Goal: Information Seeking & Learning: Learn about a topic

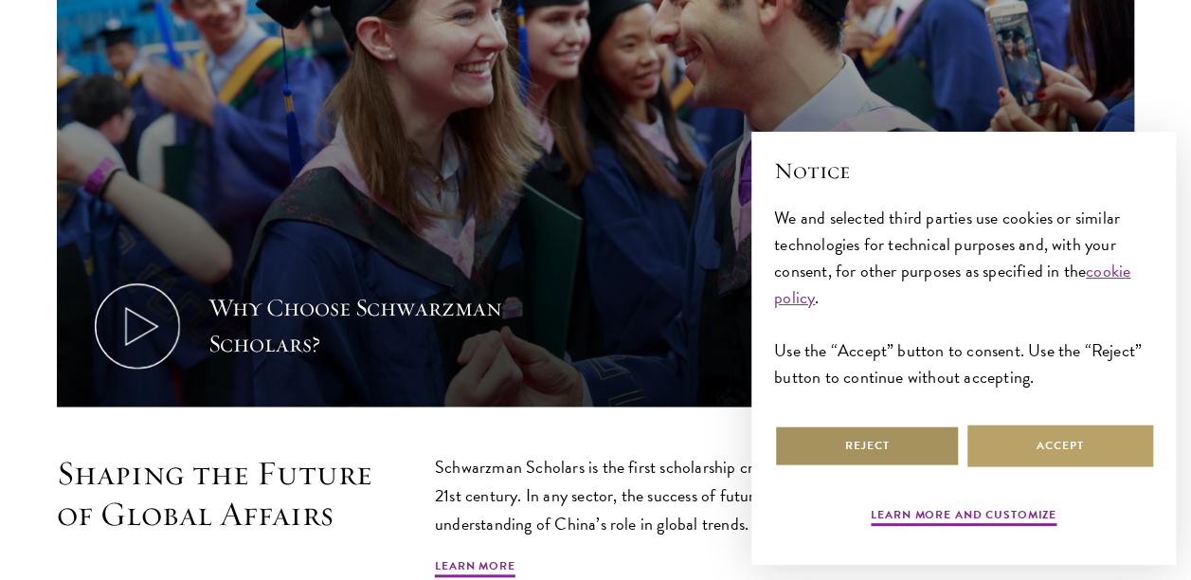
click at [866, 433] on button "Reject" at bounding box center [867, 445] width 186 height 43
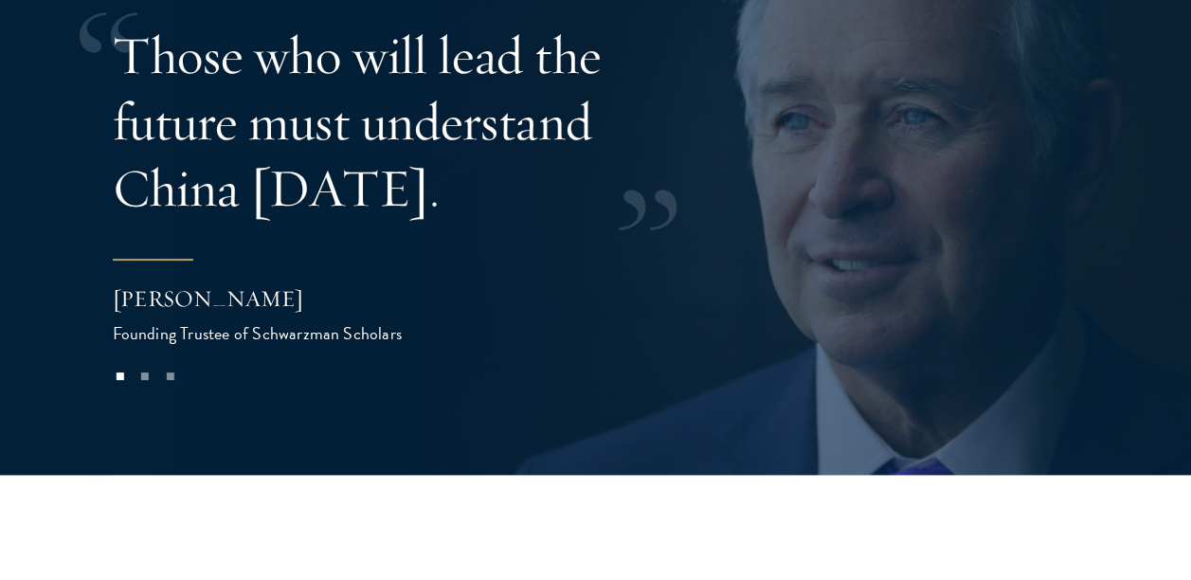
scroll to position [3643, 0]
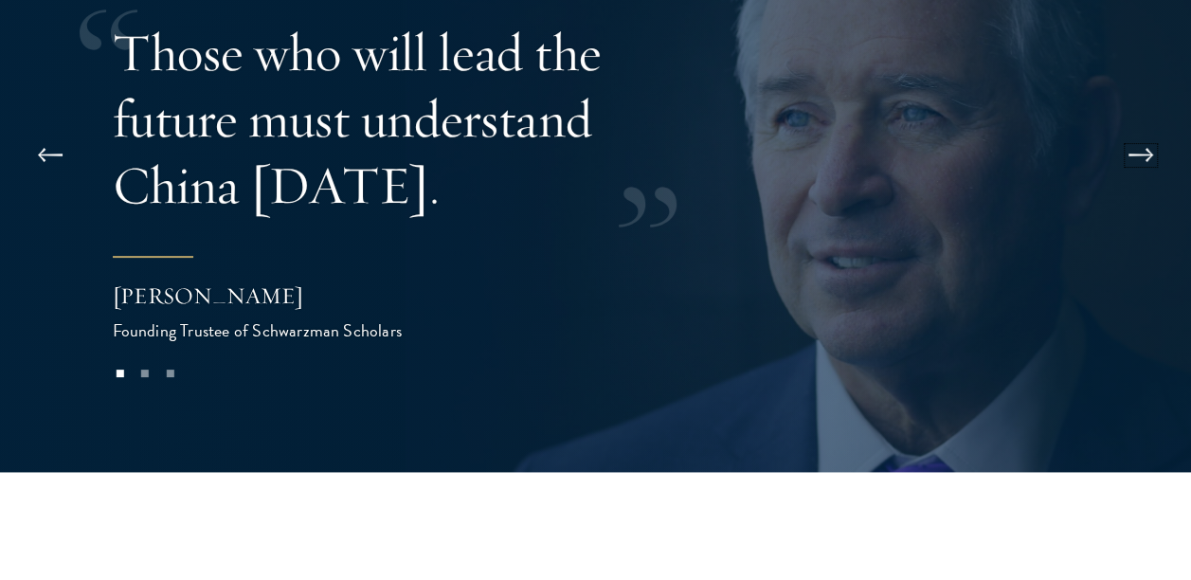
click at [1150, 131] on button at bounding box center [1140, 155] width 63 height 53
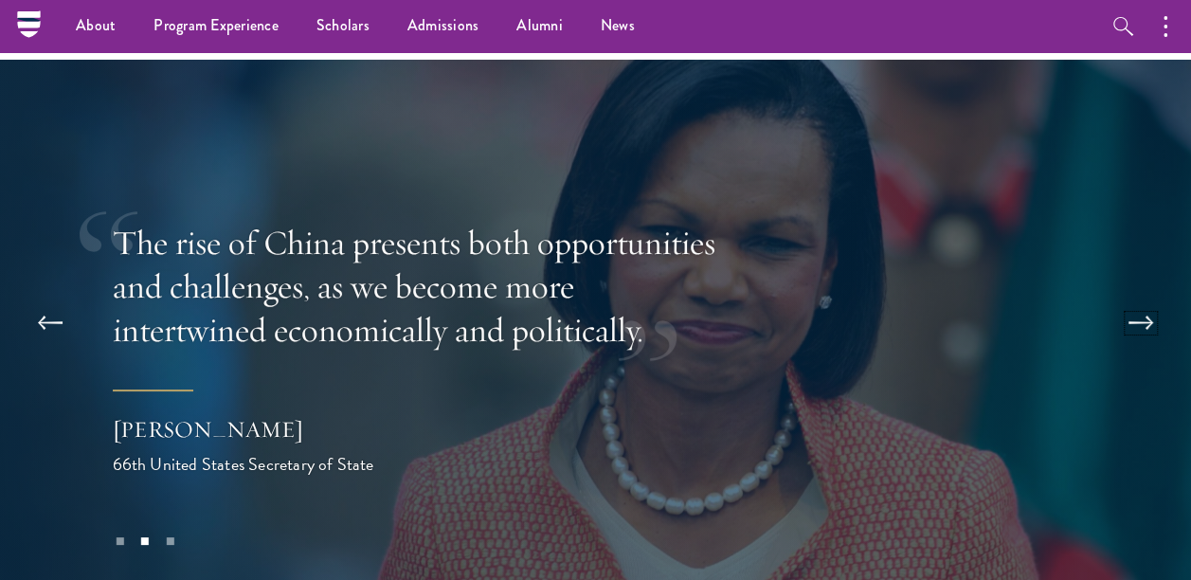
scroll to position [3474, 0]
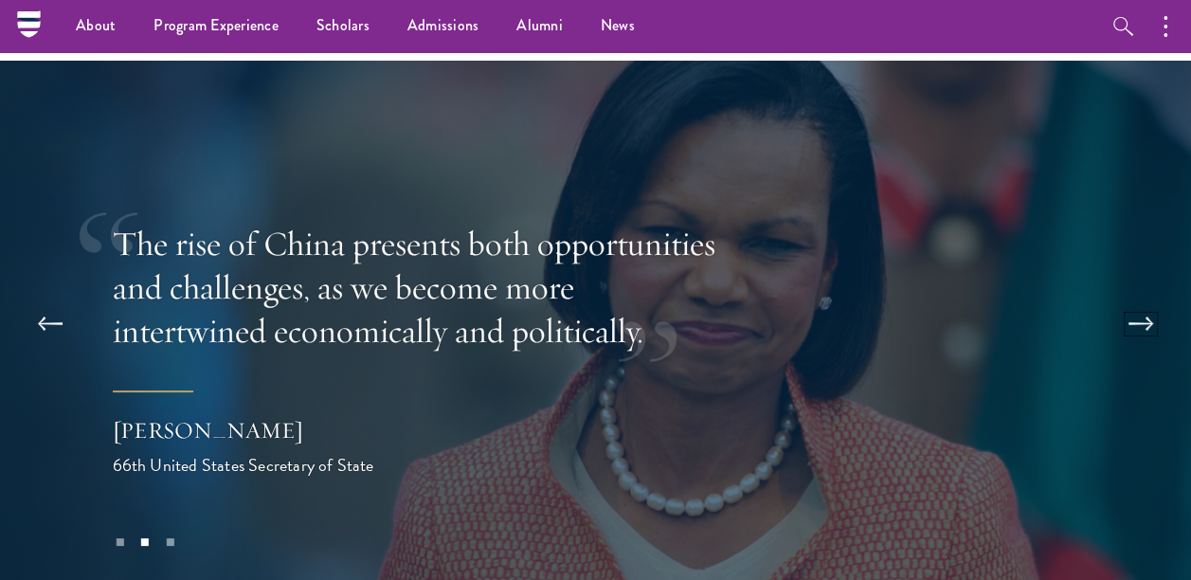
click at [1142, 297] on button at bounding box center [1140, 323] width 63 height 53
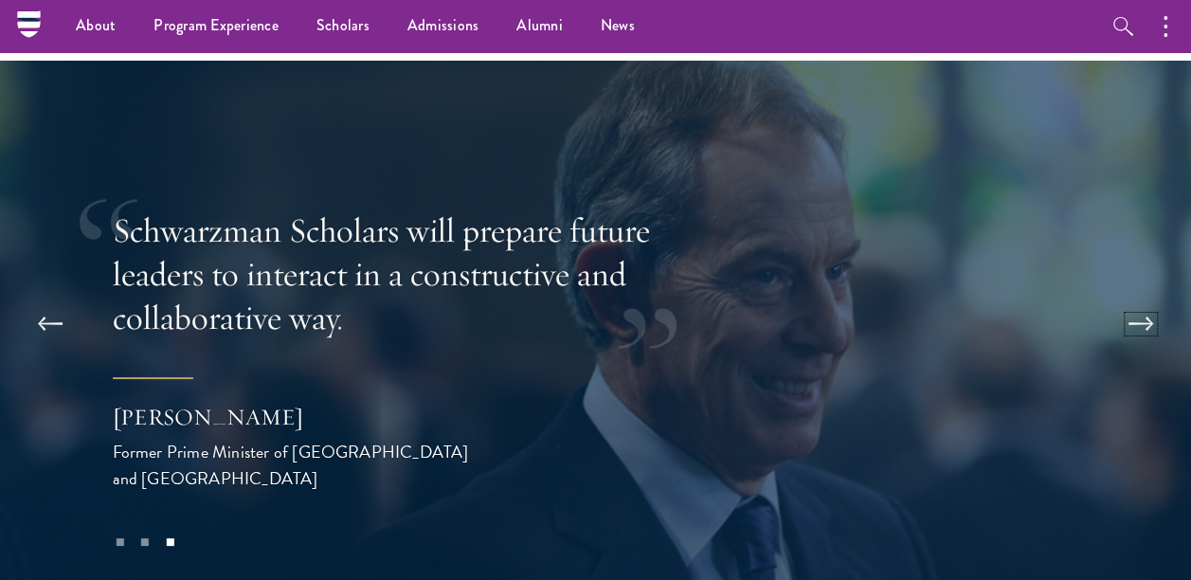
click at [1109, 297] on button at bounding box center [1140, 323] width 63 height 53
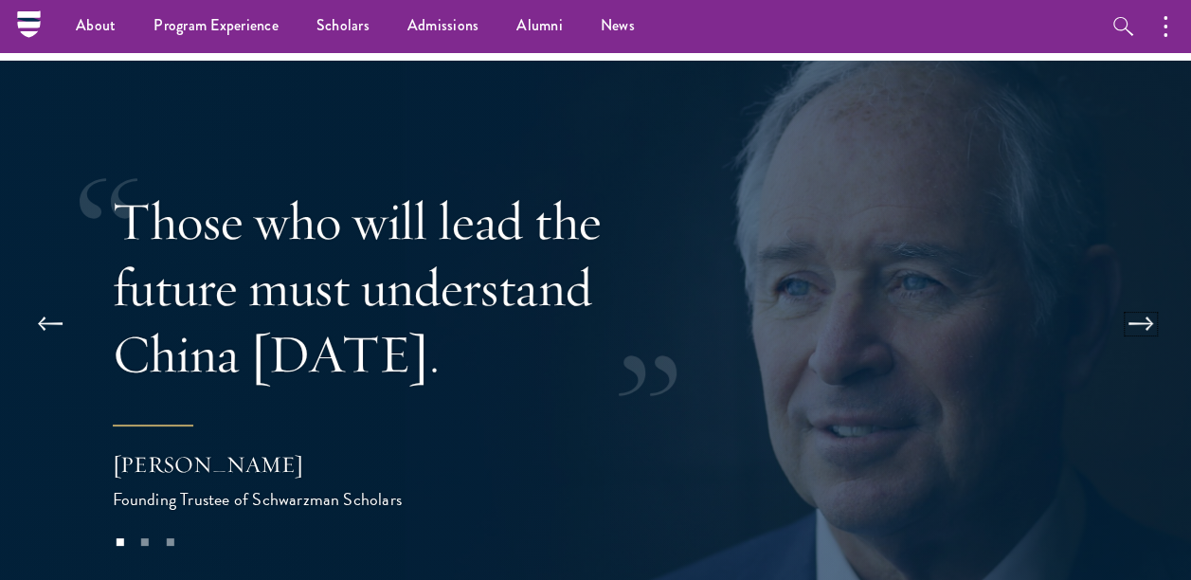
click at [1109, 297] on button at bounding box center [1140, 323] width 63 height 53
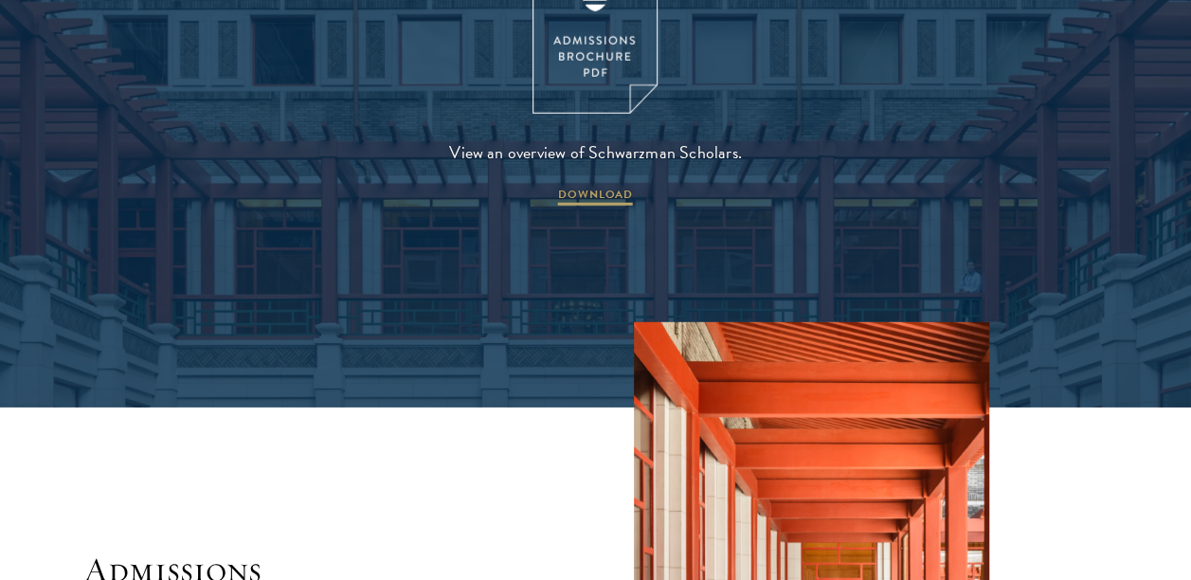
scroll to position [2557, 0]
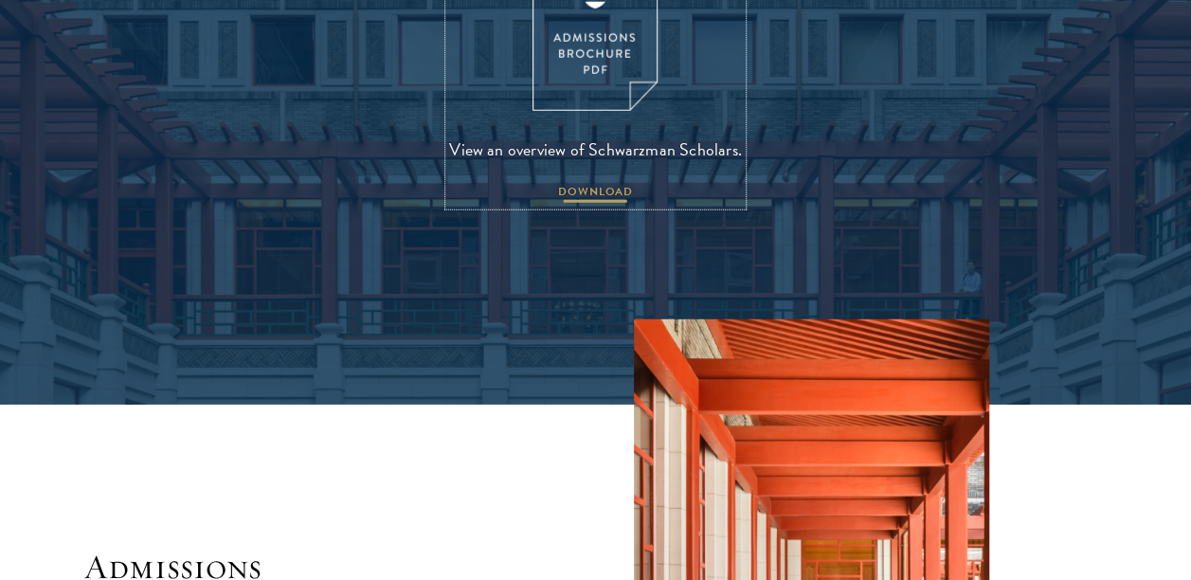
click at [600, 183] on span "DOWNLOAD" at bounding box center [595, 194] width 75 height 23
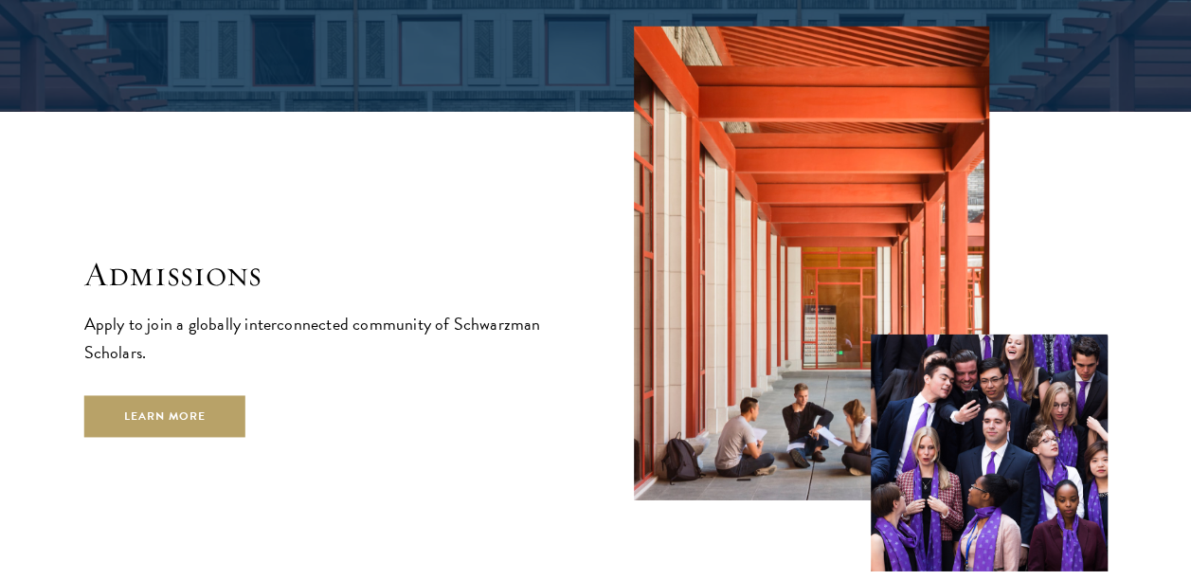
scroll to position [2893, 0]
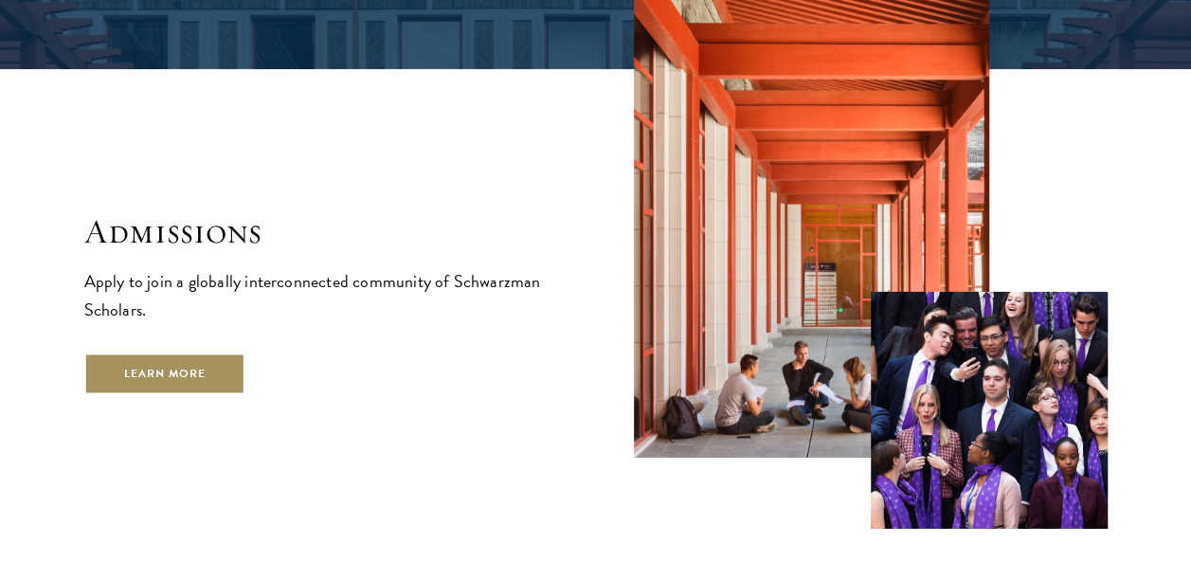
click at [206, 352] on link "Learn More" at bounding box center [165, 373] width 162 height 43
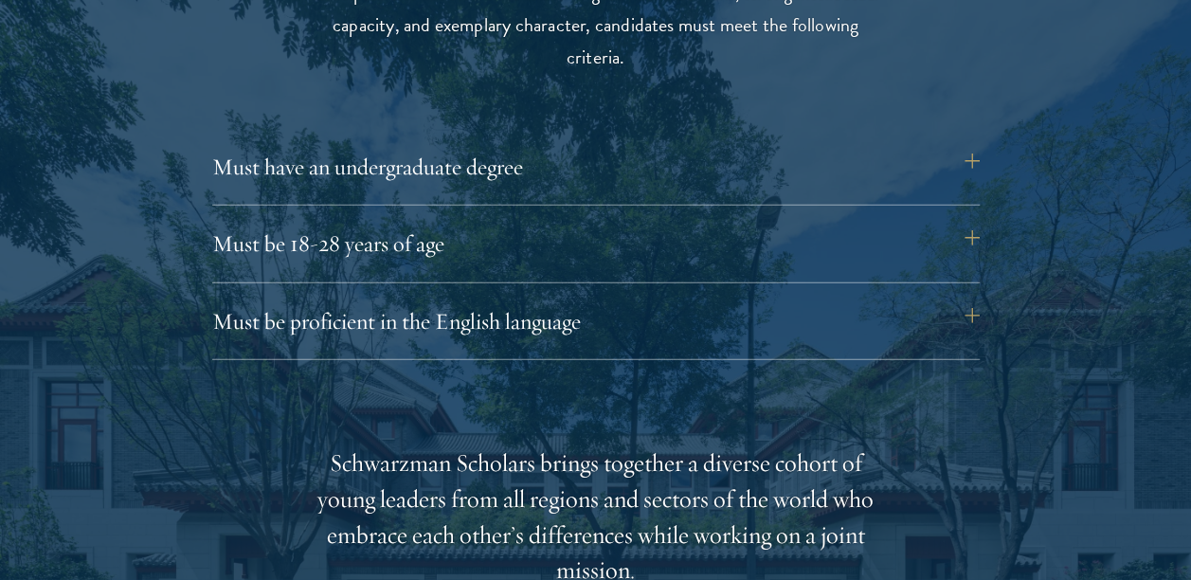
scroll to position [2575, 0]
click at [979, 313] on div "Eligibility In addition to demonstrating extraordinary leadership skills, the a…" at bounding box center [595, 565] width 1023 height 1362
